Goal: Find specific page/section: Find specific page/section

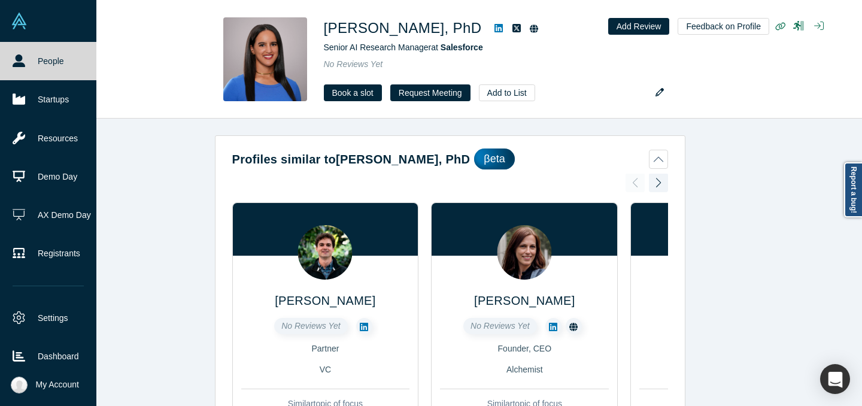
click at [17, 65] on icon at bounding box center [19, 60] width 13 height 13
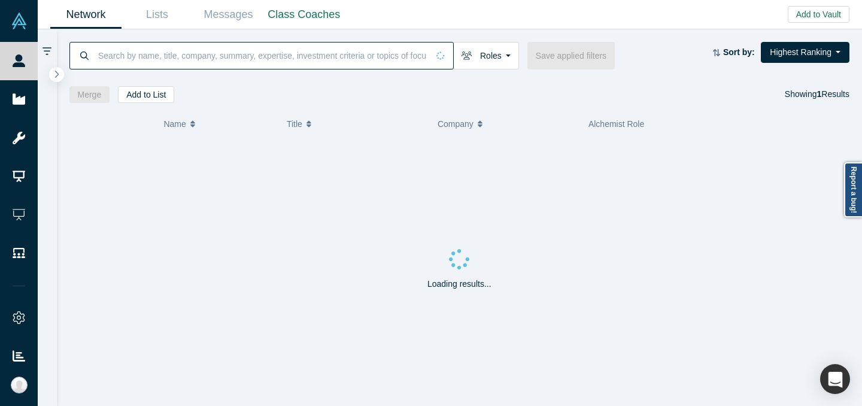
click at [196, 63] on input at bounding box center [262, 55] width 331 height 28
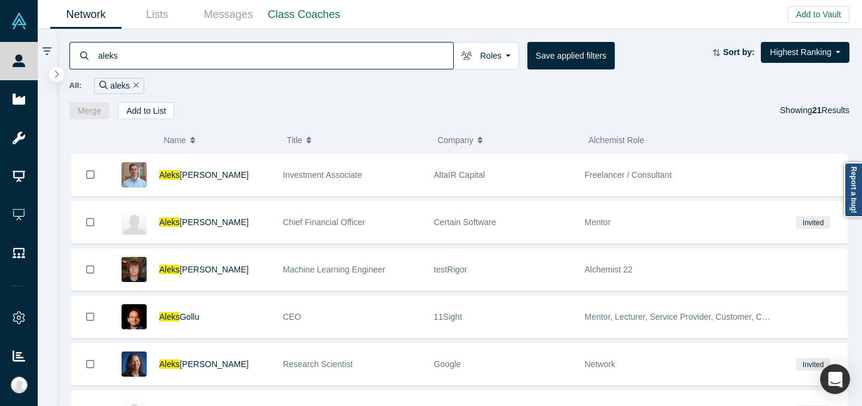
click at [211, 60] on input "aleks" at bounding box center [275, 55] width 356 height 28
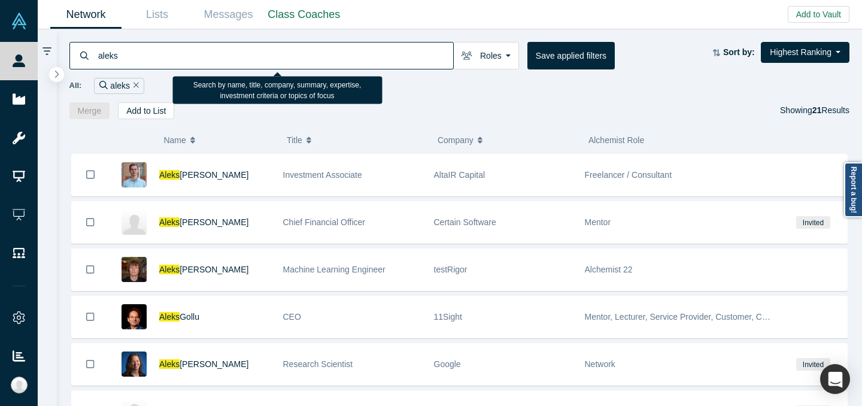
click at [211, 60] on input "aleks" at bounding box center [275, 55] width 356 height 28
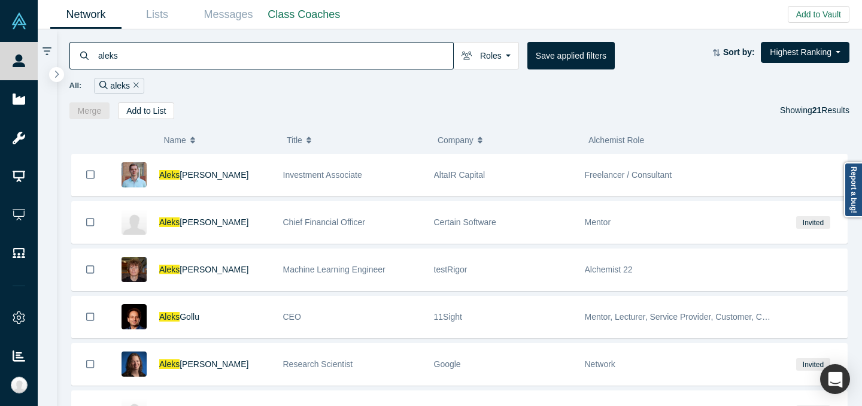
type input "aleks"
click at [510, 85] on div "All: aleks" at bounding box center [459, 86] width 781 height 16
